Goal: Task Accomplishment & Management: Use online tool/utility

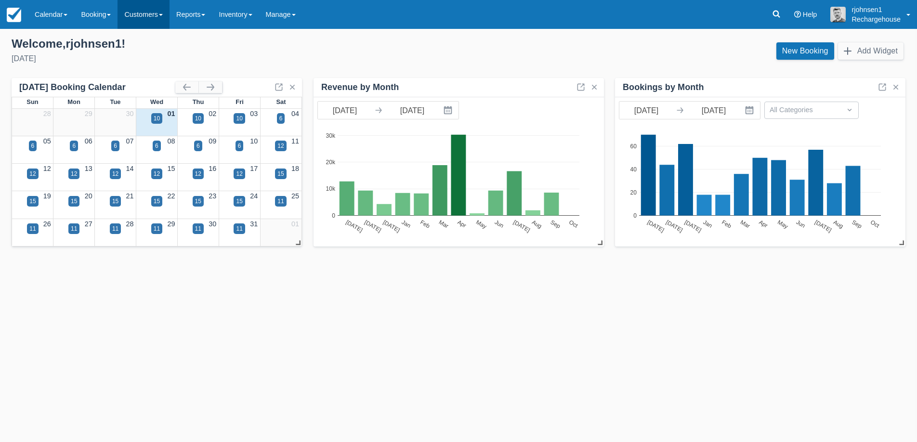
click at [152, 11] on link "Customers" at bounding box center [144, 14] width 52 height 29
click at [154, 59] on link "Directory" at bounding box center [160, 62] width 85 height 20
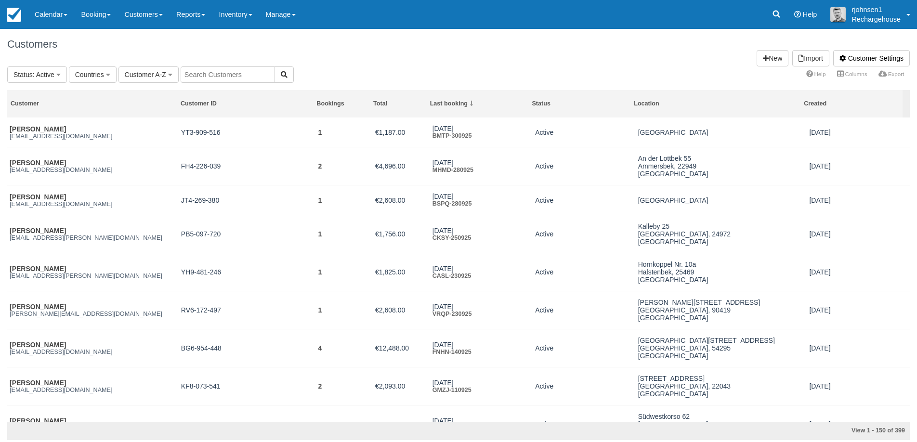
click at [222, 75] on input "text" at bounding box center [228, 74] width 94 height 16
paste input "SILKE BODE"
type input "SILKE BODE"
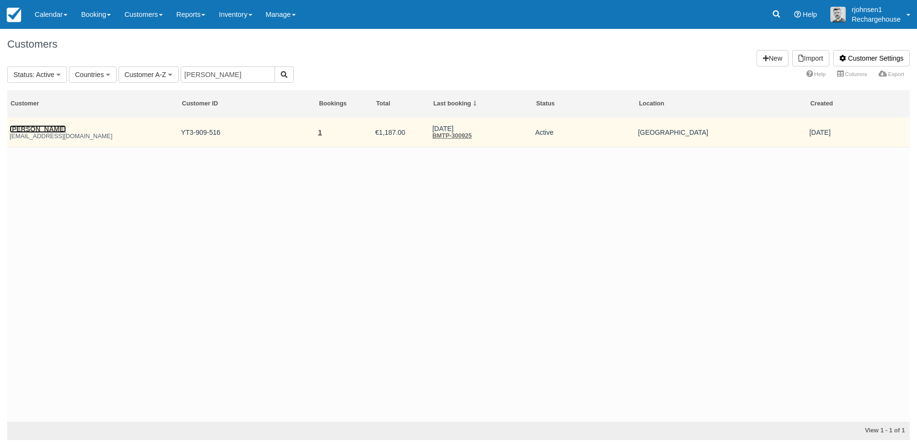
click at [34, 130] on link "[PERSON_NAME]" at bounding box center [38, 129] width 56 height 8
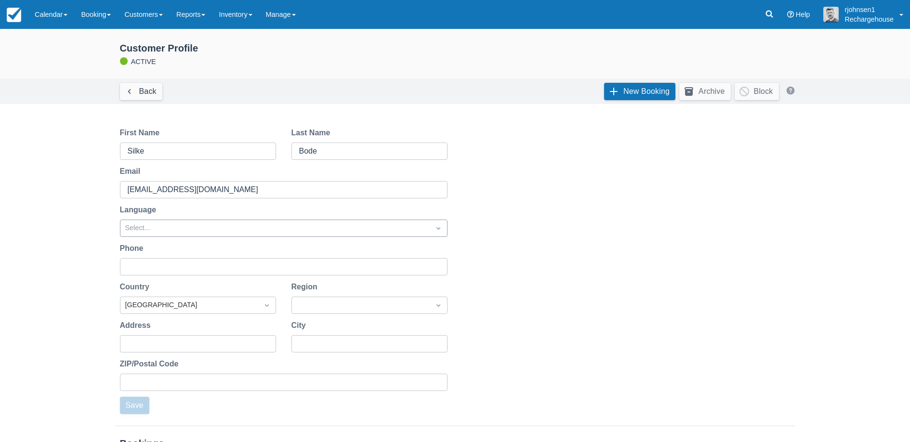
scroll to position [112, 0]
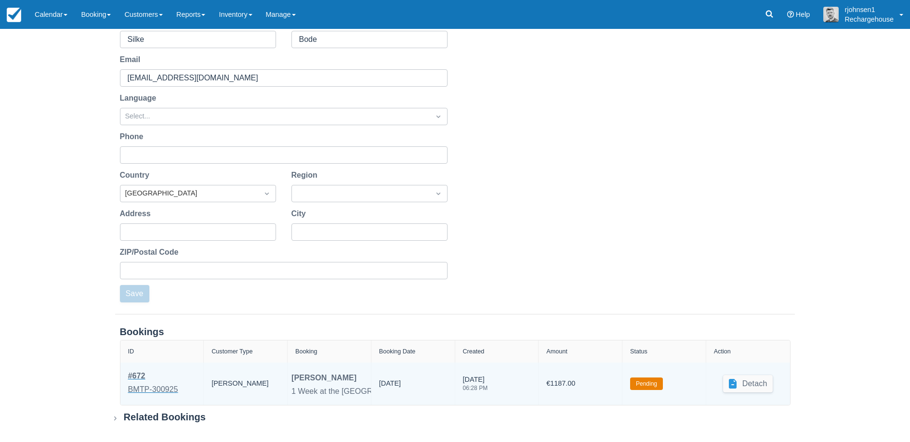
click at [151, 391] on div "BMTP-300925" at bounding box center [153, 390] width 50 height 12
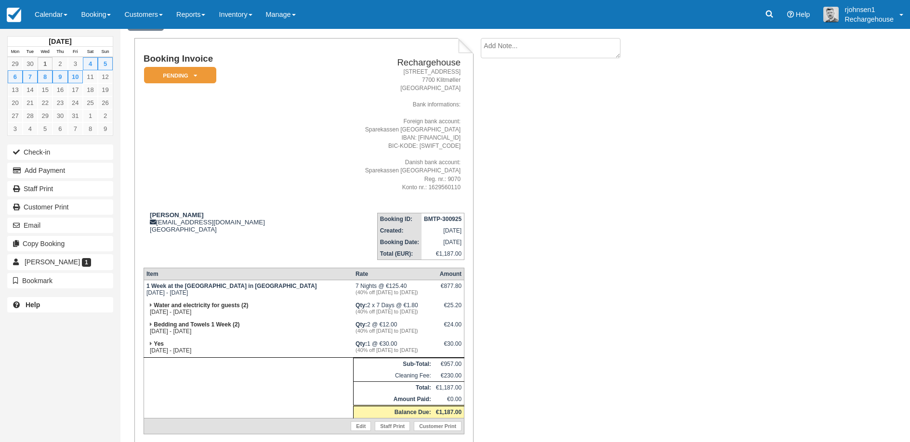
scroll to position [91, 0]
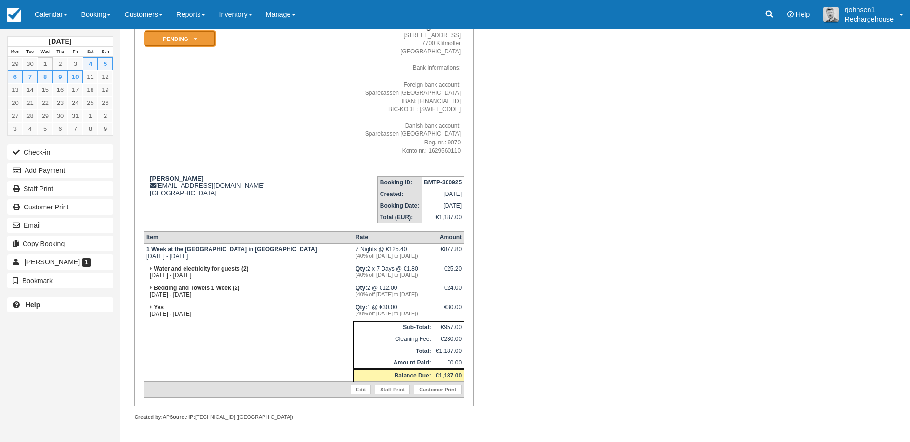
click at [200, 37] on em "Pending" at bounding box center [180, 38] width 72 height 17
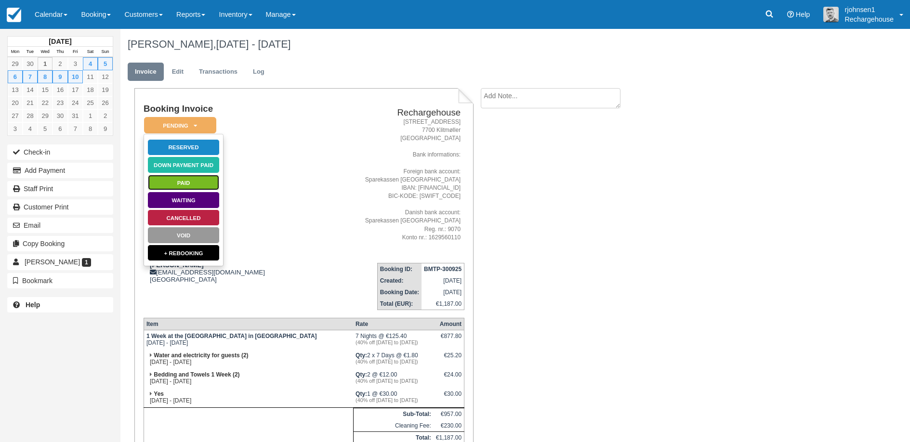
click at [181, 182] on link "Paid" at bounding box center [183, 182] width 72 height 17
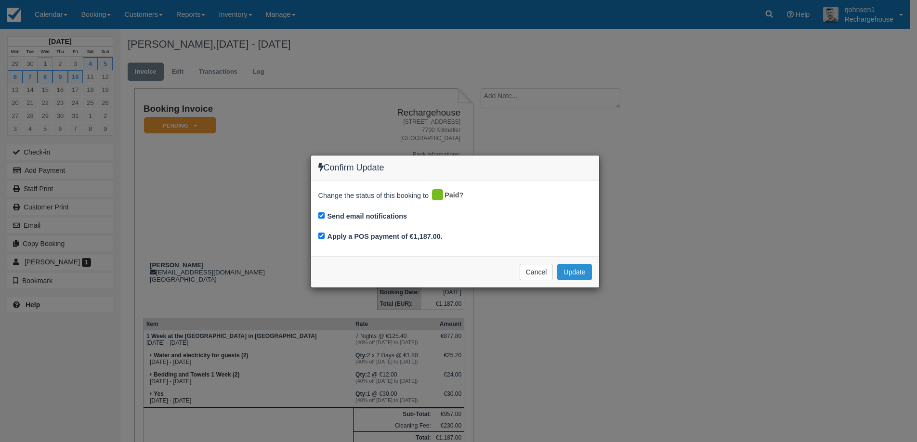
click at [568, 274] on button "Update" at bounding box center [574, 272] width 34 height 16
